Goal: Task Accomplishment & Management: Use online tool/utility

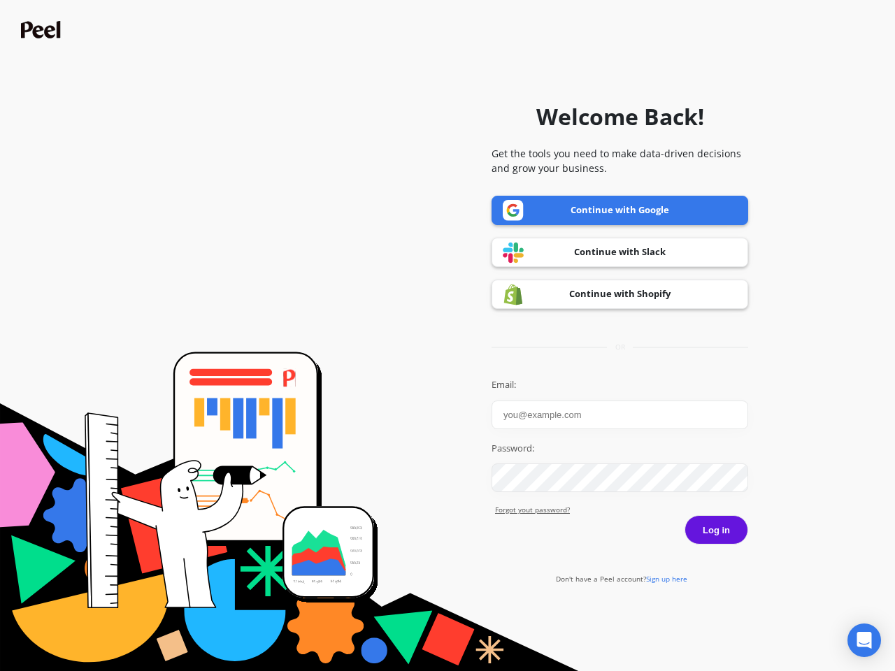
click at [864, 641] on icon "Open Intercom Messenger" at bounding box center [864, 640] width 15 height 17
